Goal: Task Accomplishment & Management: Manage account settings

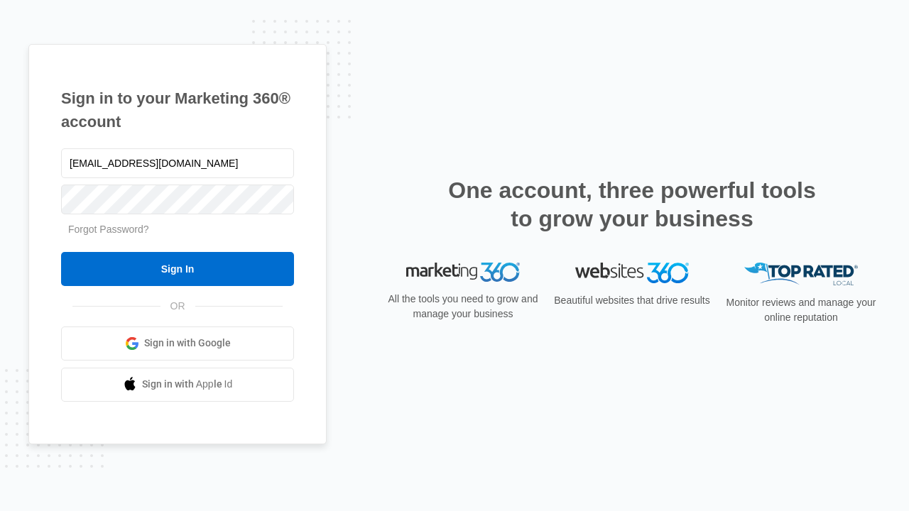
type input "[EMAIL_ADDRESS][DOMAIN_NAME]"
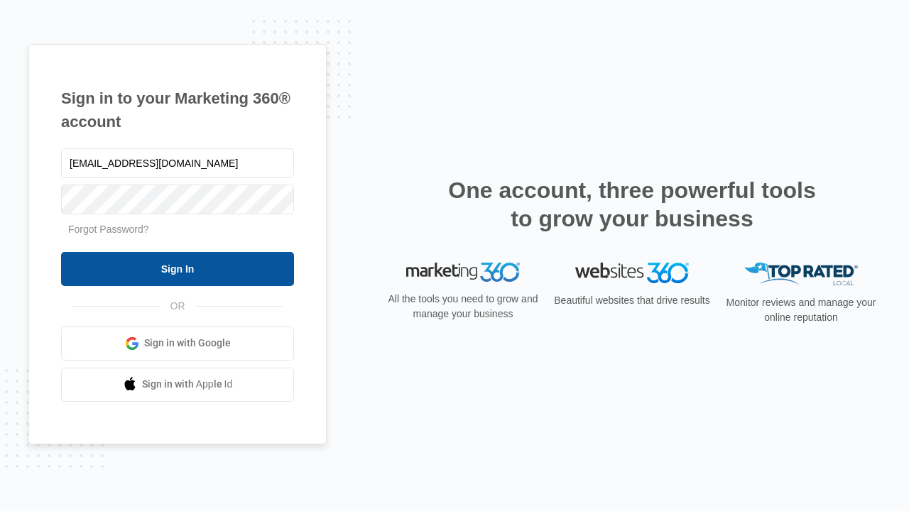
click at [178, 268] on input "Sign In" at bounding box center [177, 269] width 233 height 34
